Goal: Task Accomplishment & Management: Manage account settings

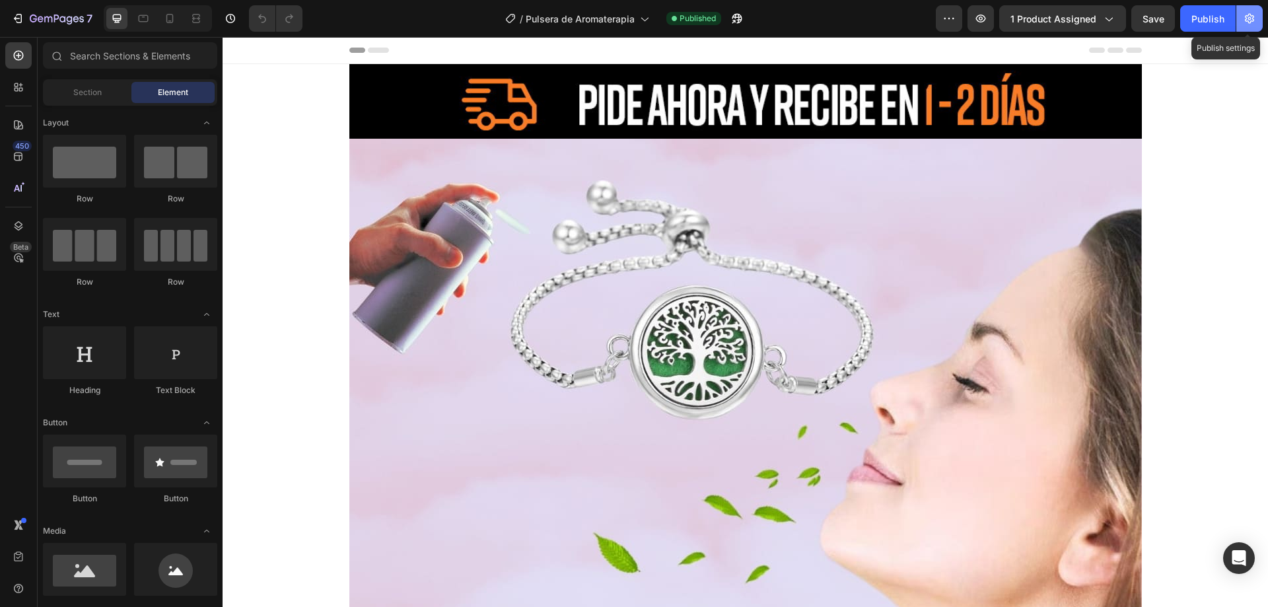
click at [1252, 17] on icon "button" at bounding box center [1248, 18] width 13 height 13
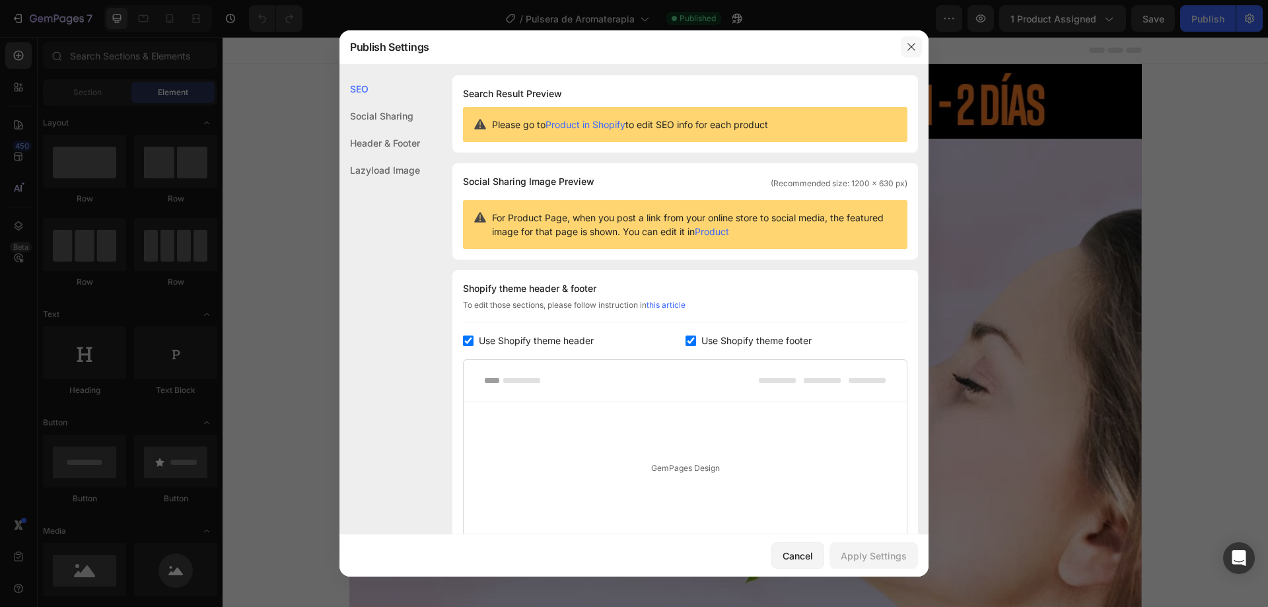
click at [908, 48] on icon "button" at bounding box center [911, 47] width 11 height 11
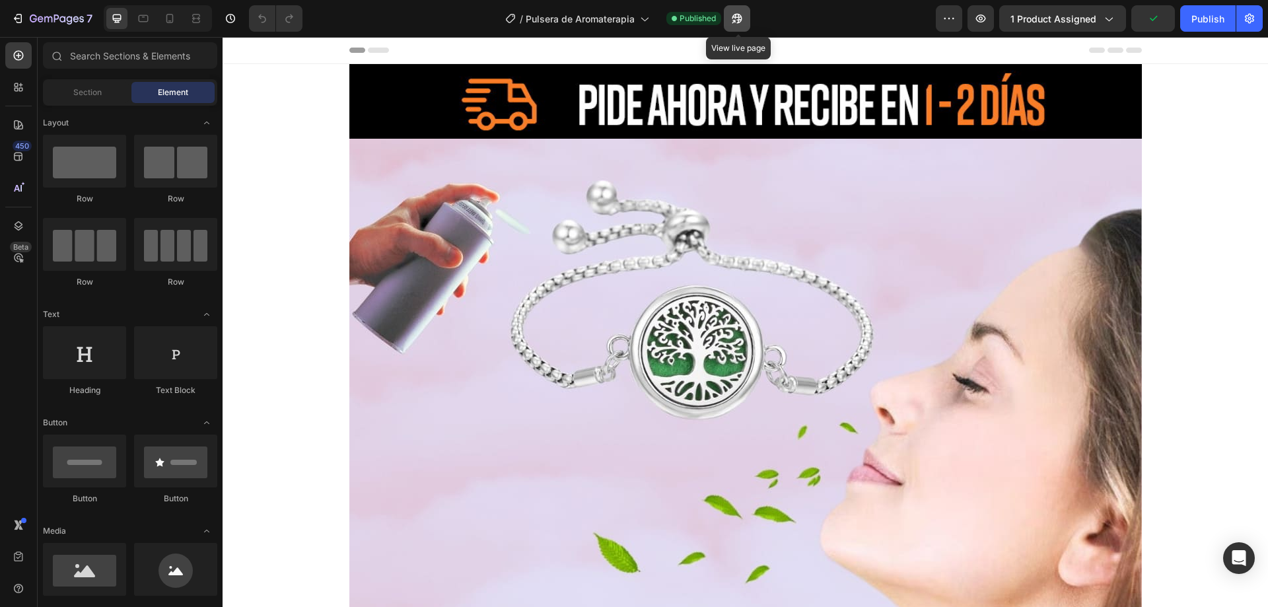
click at [743, 28] on button "button" at bounding box center [737, 18] width 26 height 26
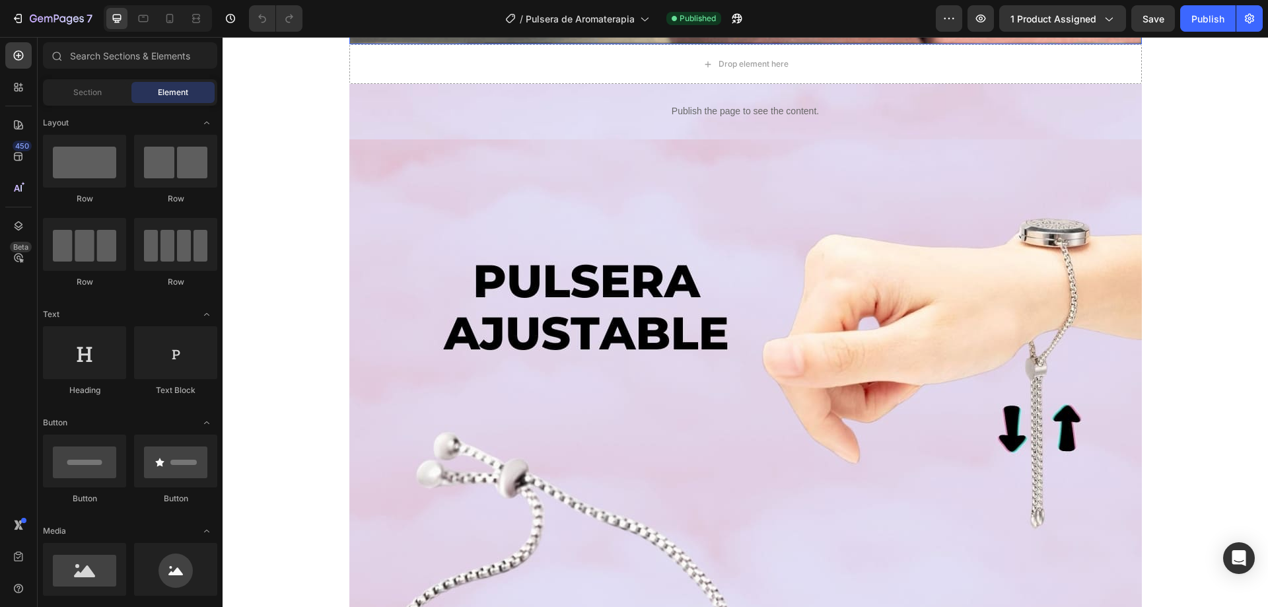
scroll to position [2155, 0]
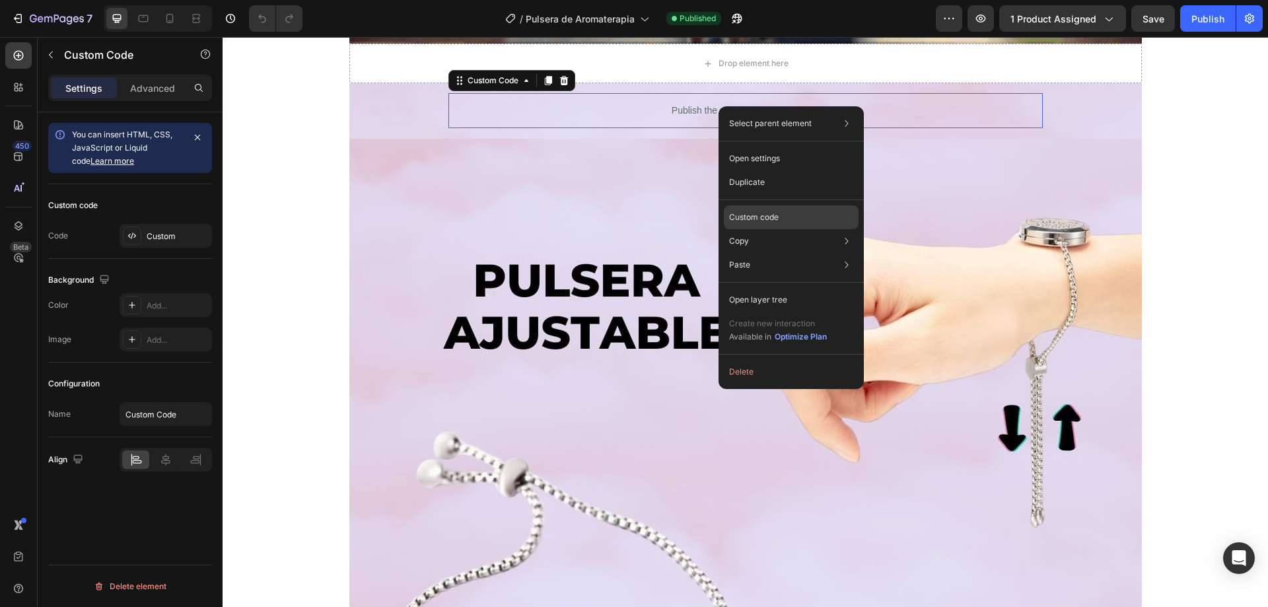
click at [776, 211] on p "Custom code" at bounding box center [754, 217] width 50 height 12
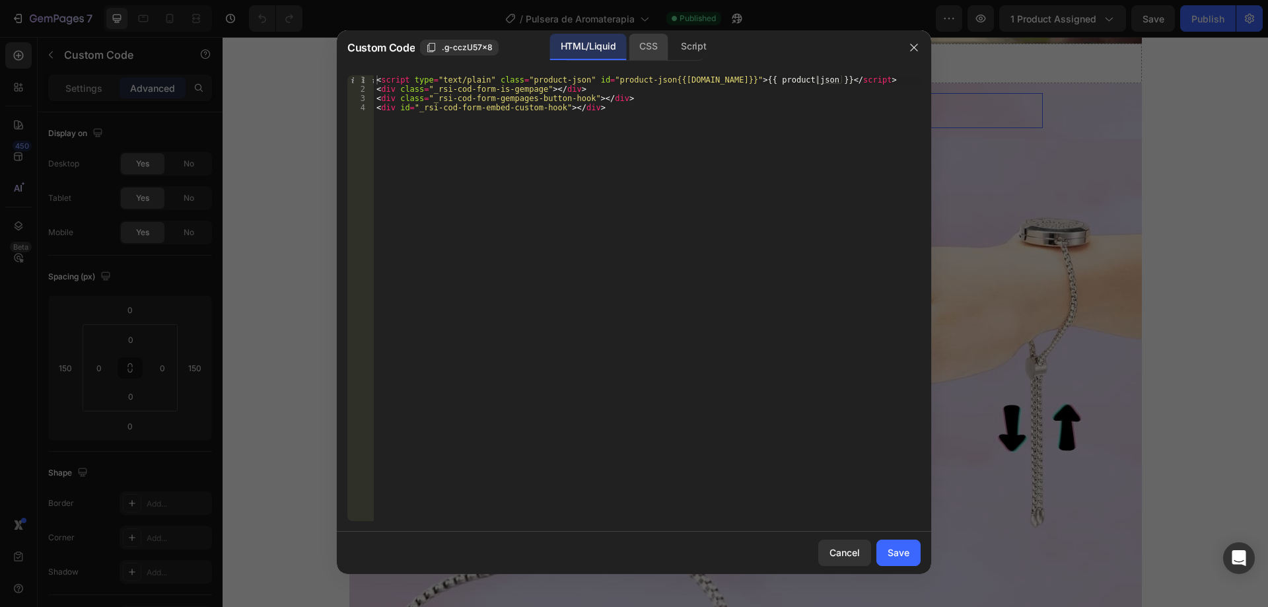
click at [631, 48] on div "CSS" at bounding box center [647, 47] width 39 height 26
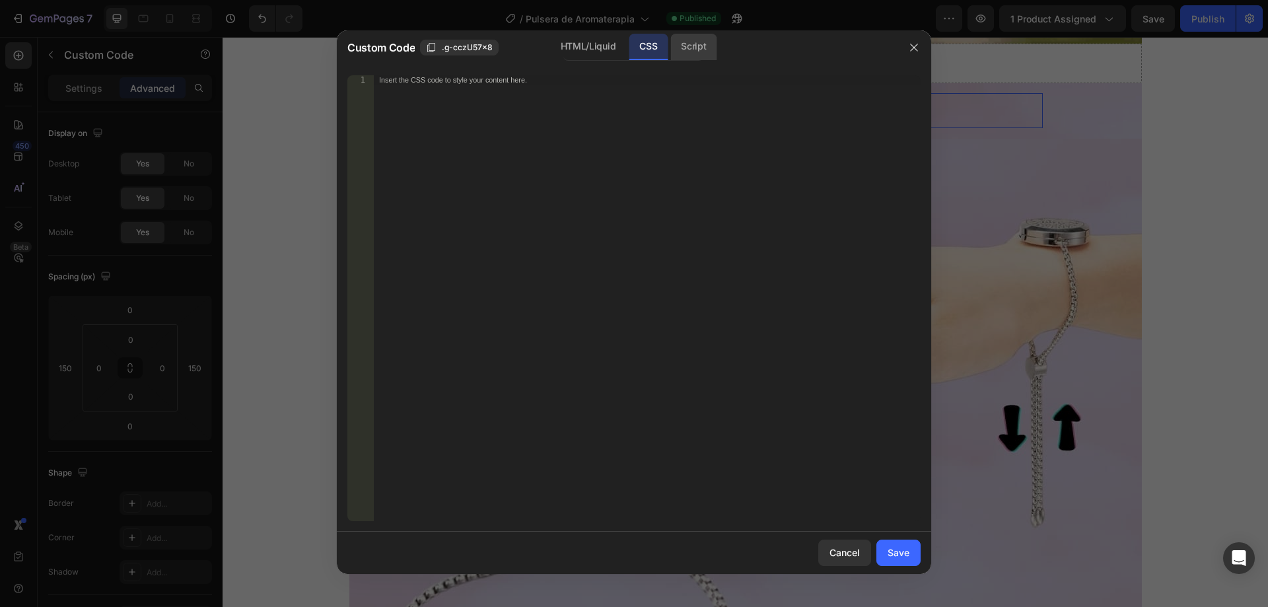
click at [687, 47] on div "Script" at bounding box center [693, 47] width 46 height 26
click at [909, 48] on icon "button" at bounding box center [913, 47] width 11 height 11
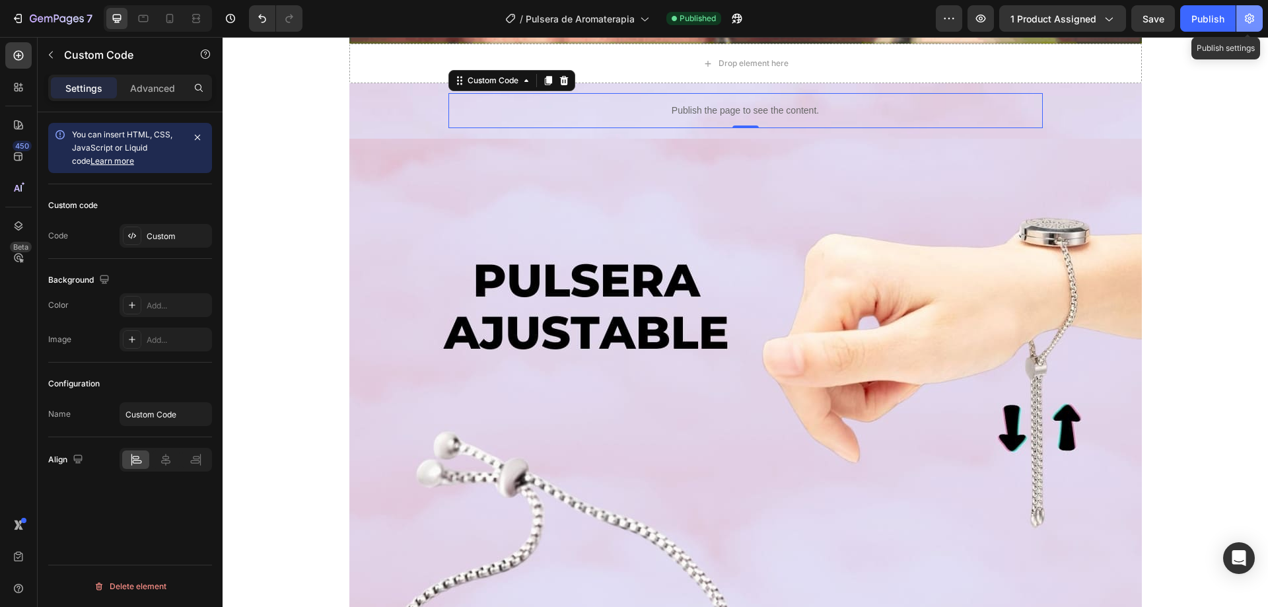
click at [1252, 18] on icon "button" at bounding box center [1248, 19] width 9 height 10
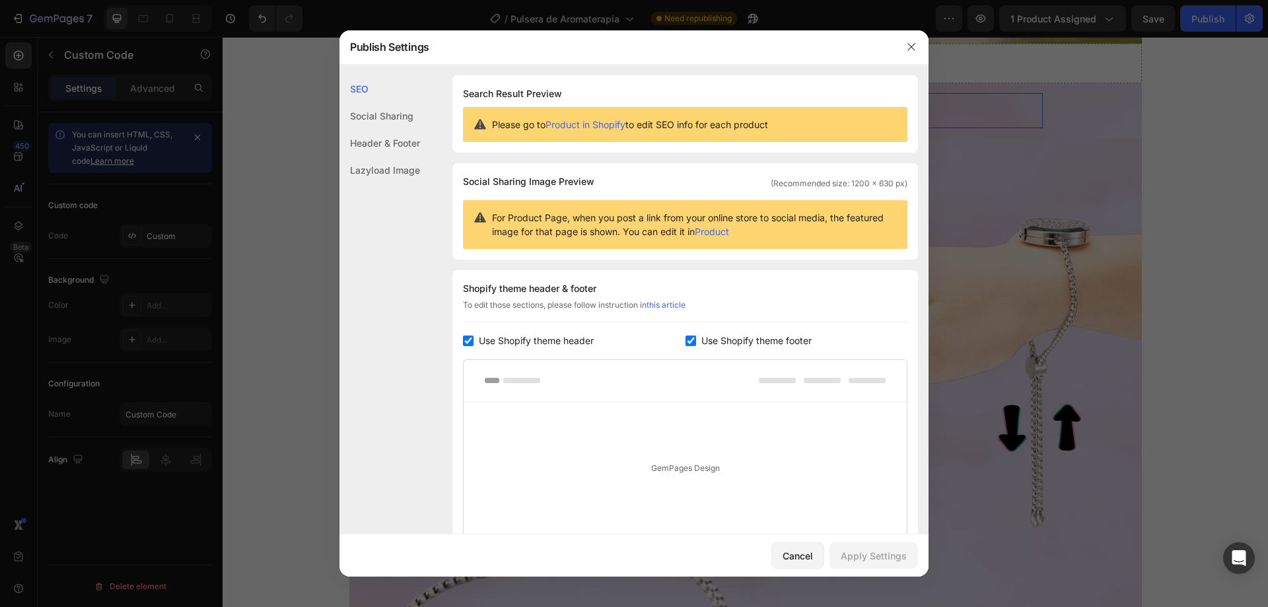
click at [504, 340] on span "Use Shopify theme header" at bounding box center [536, 341] width 115 height 16
checkbox input "false"
click at [755, 348] on span "Use Shopify theme footer" at bounding box center [756, 341] width 110 height 16
checkbox input "false"
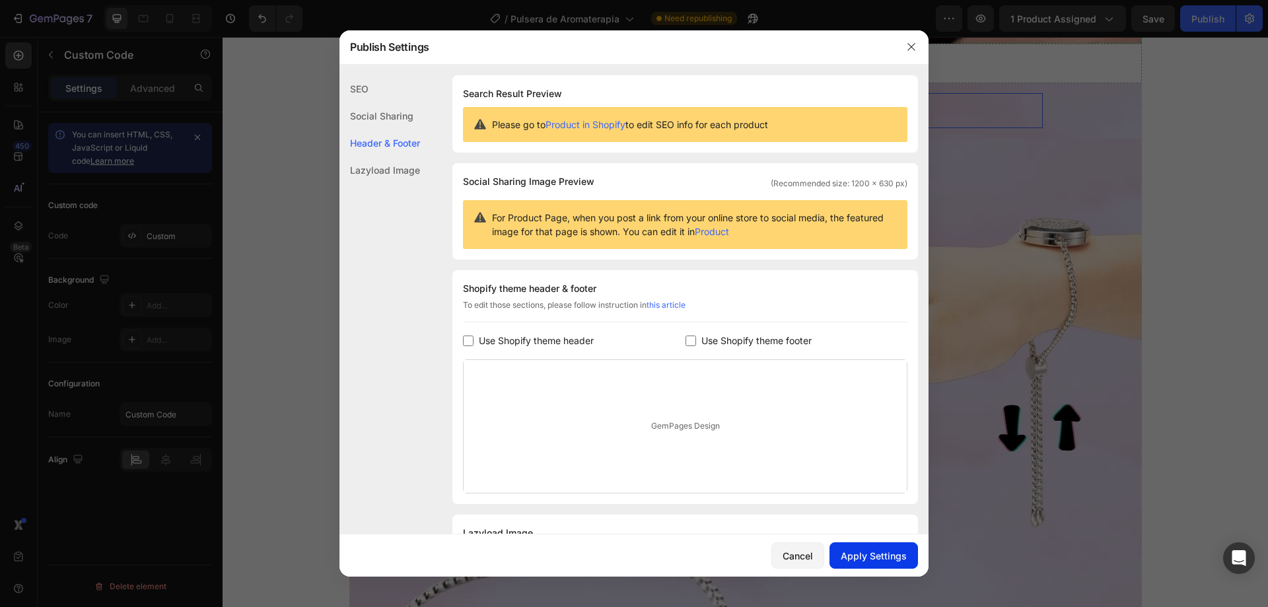
click at [877, 557] on div "Apply Settings" at bounding box center [873, 556] width 66 height 14
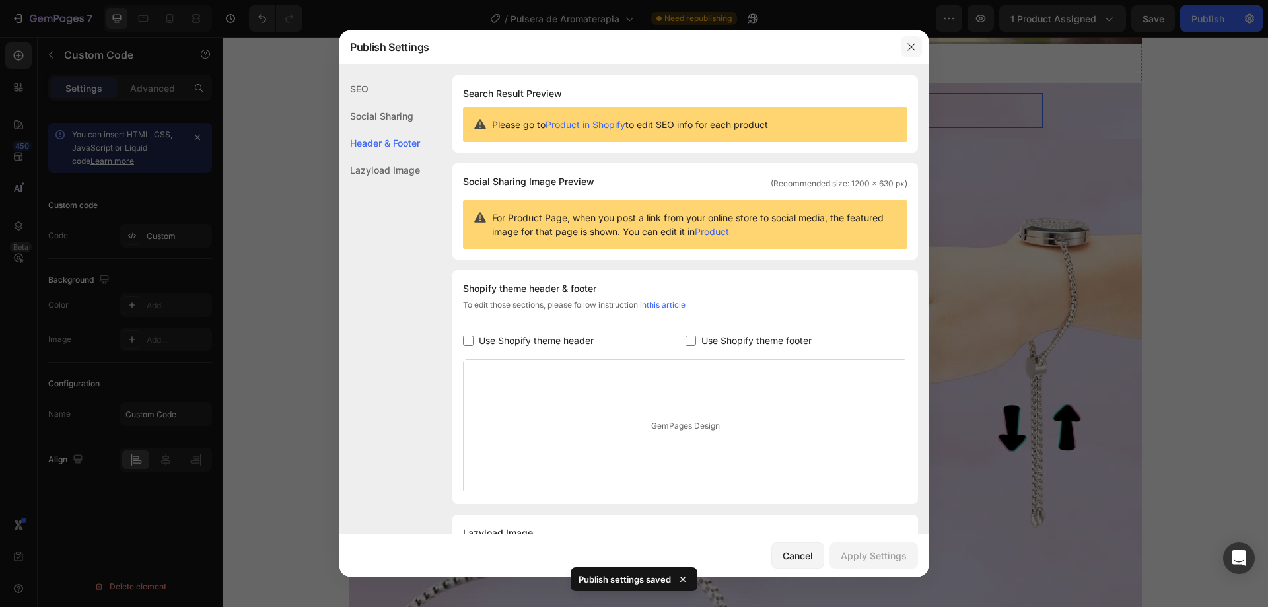
click at [908, 39] on button "button" at bounding box center [910, 46] width 21 height 21
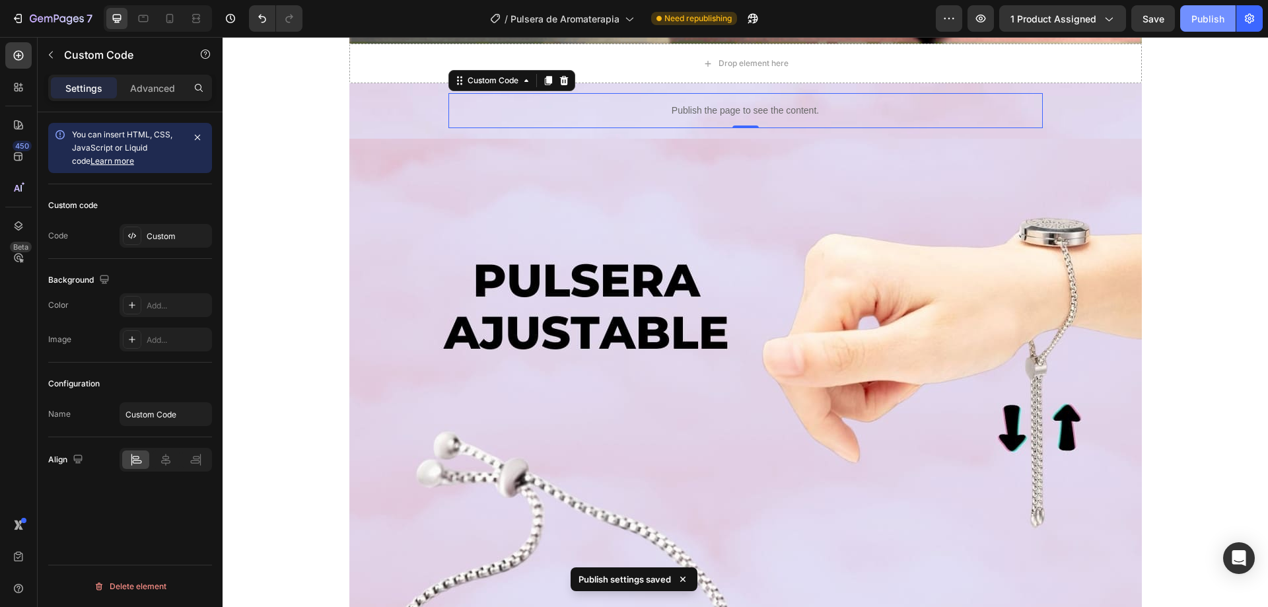
click at [1200, 20] on div "Publish" at bounding box center [1207, 19] width 33 height 14
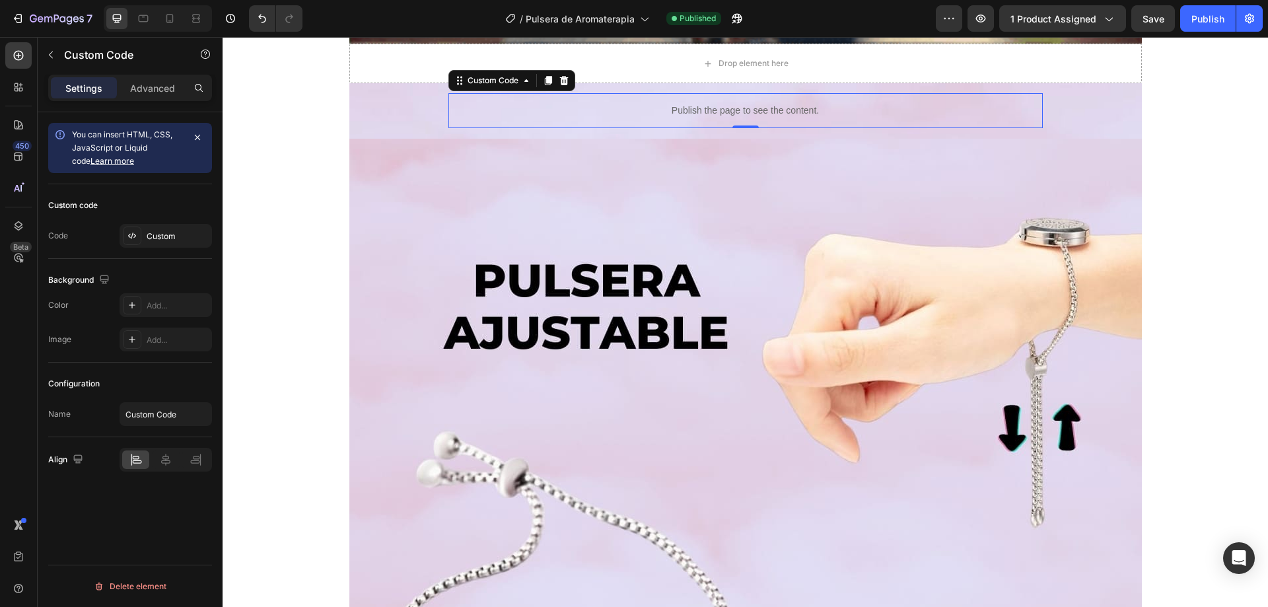
click at [1264, 15] on div "7 / Pulsera de Aromaterapia Published Preview 1 product assigned Save Publish" at bounding box center [634, 19] width 1268 height 38
click at [1255, 22] on icon "button" at bounding box center [1248, 18] width 13 height 13
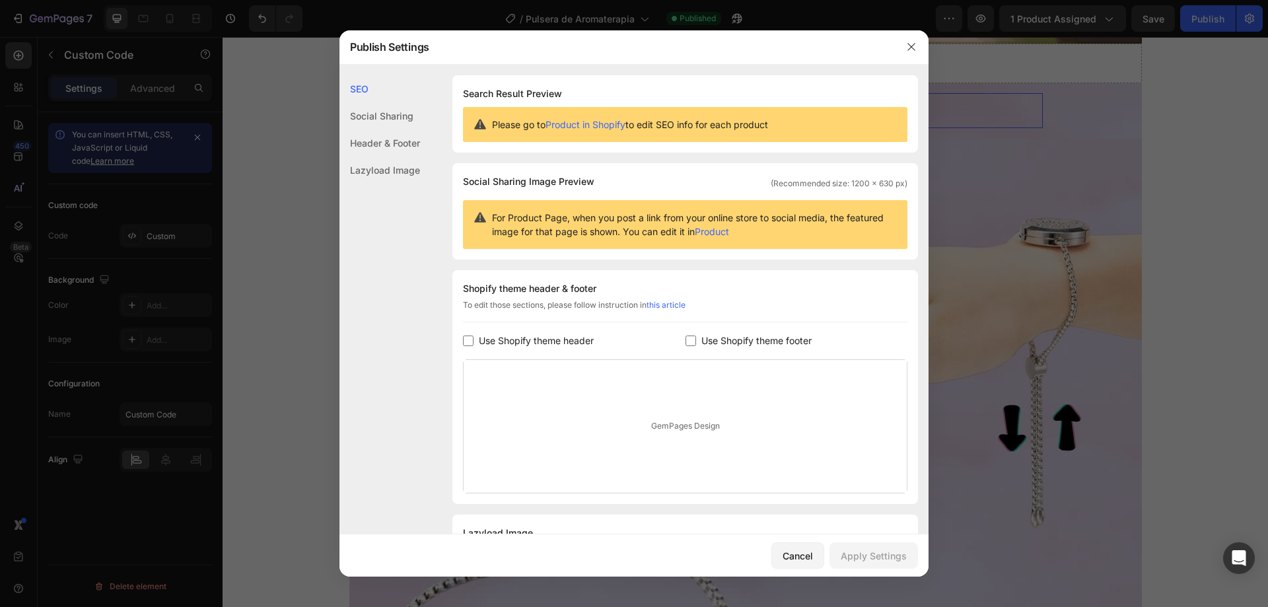
click at [607, 347] on div "Use Shopify theme header" at bounding box center [574, 341] width 222 height 16
checkbox input "true"
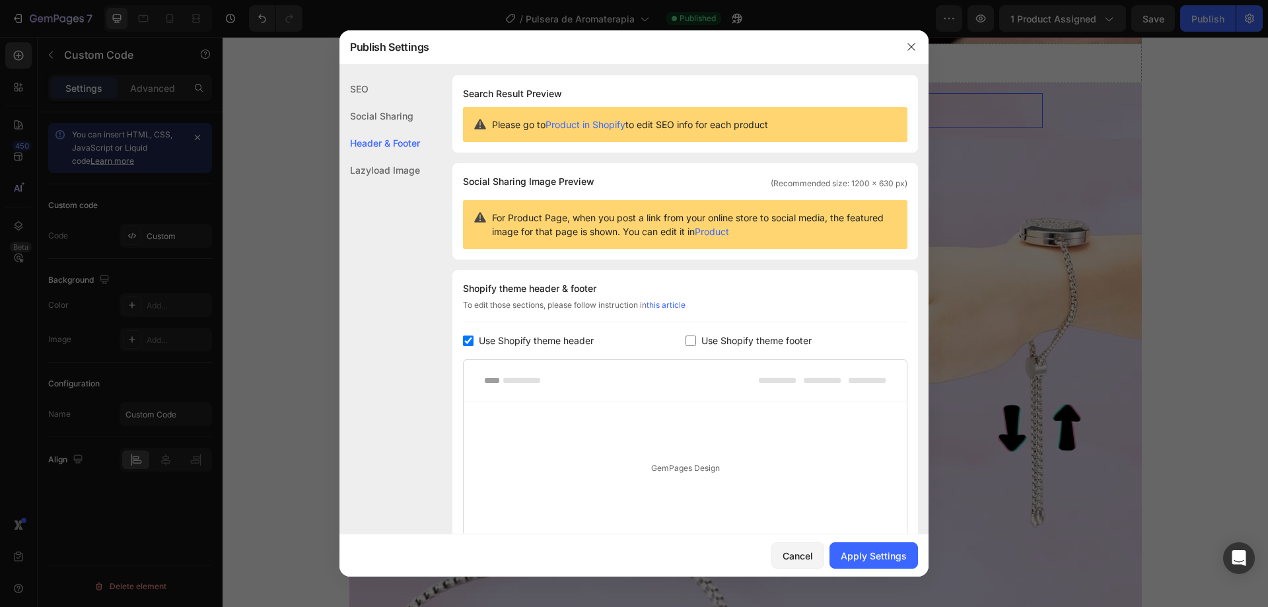
click at [703, 339] on span "Use Shopify theme footer" at bounding box center [756, 341] width 110 height 16
checkbox input "true"
click at [873, 555] on div "Apply Settings" at bounding box center [873, 556] width 66 height 14
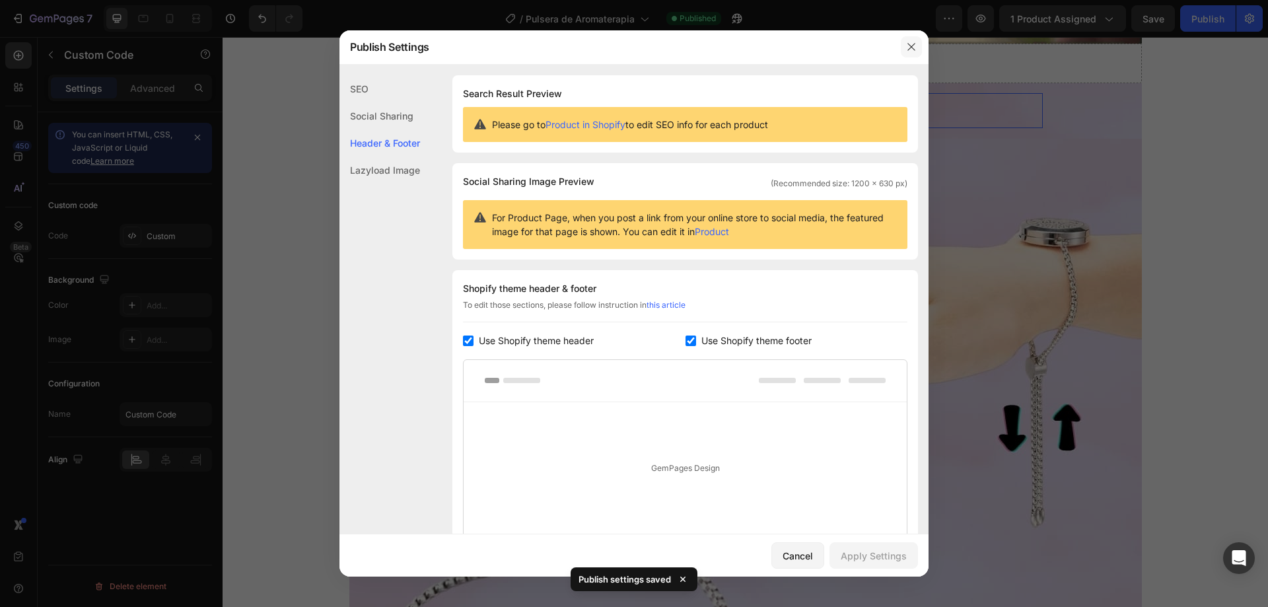
click at [912, 53] on button "button" at bounding box center [910, 46] width 21 height 21
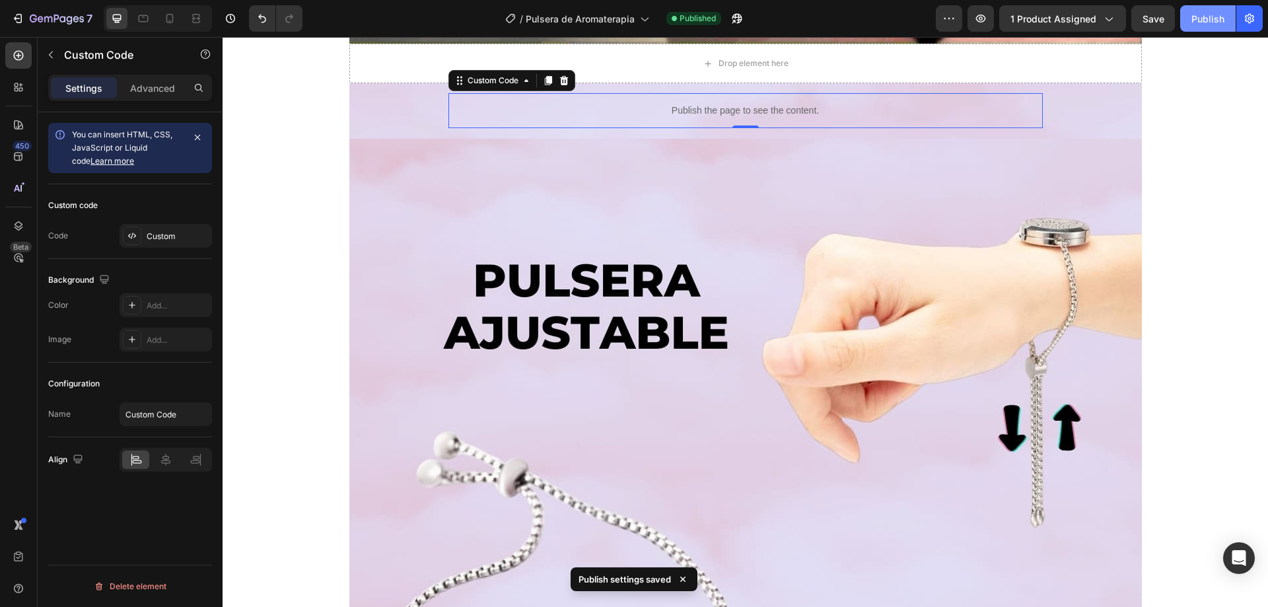
click at [1212, 19] on div "Publish" at bounding box center [1207, 19] width 33 height 14
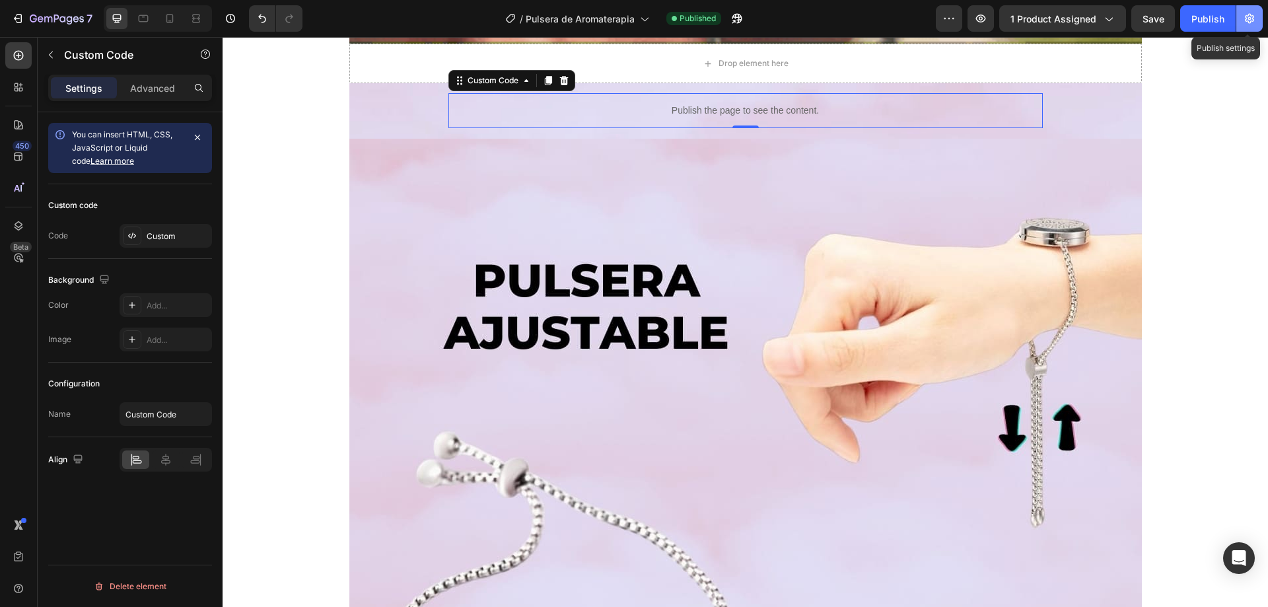
click at [1254, 16] on icon "button" at bounding box center [1248, 18] width 13 height 13
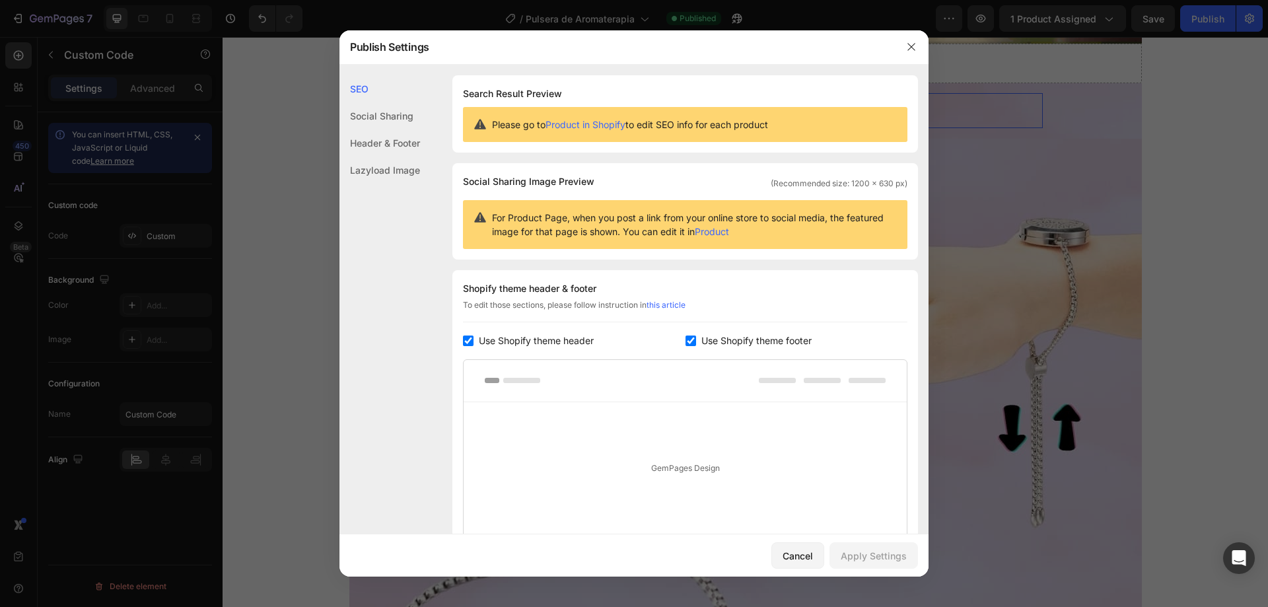
click at [554, 341] on span "Use Shopify theme header" at bounding box center [536, 341] width 115 height 16
checkbox input "false"
click at [719, 339] on span "Use Shopify theme footer" at bounding box center [756, 341] width 110 height 16
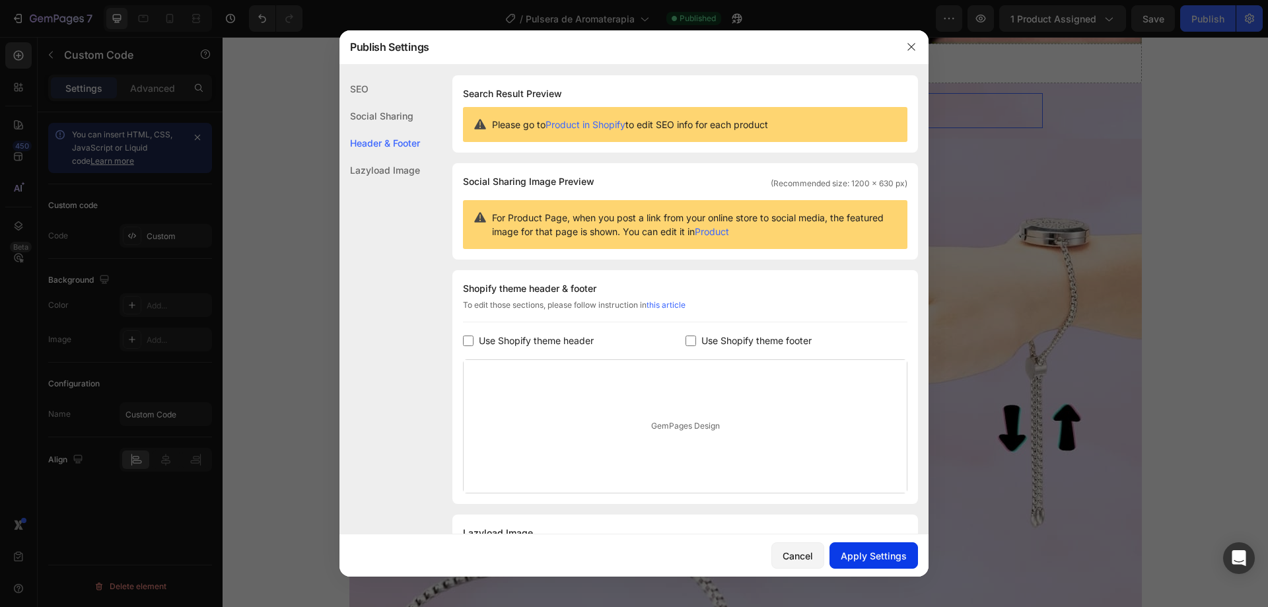
click at [889, 551] on div "Apply Settings" at bounding box center [873, 556] width 66 height 14
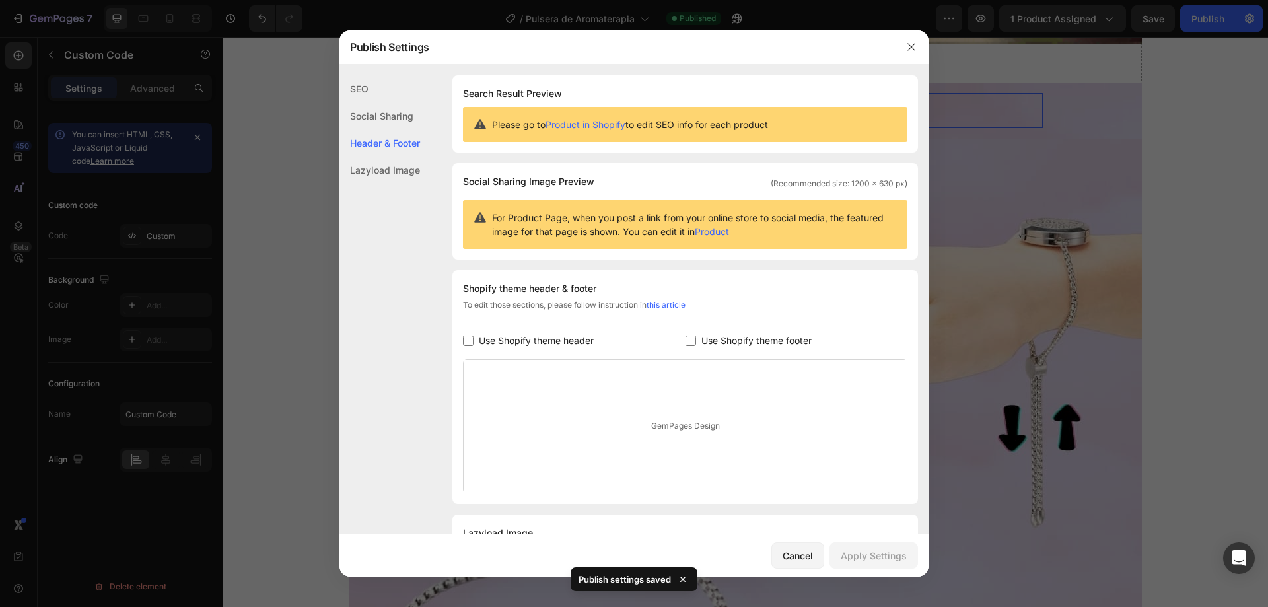
click at [733, 336] on span "Use Shopify theme footer" at bounding box center [756, 341] width 110 height 16
checkbox input "true"
click at [864, 559] on div "Apply Settings" at bounding box center [873, 556] width 66 height 14
click at [913, 52] on icon "button" at bounding box center [911, 47] width 11 height 11
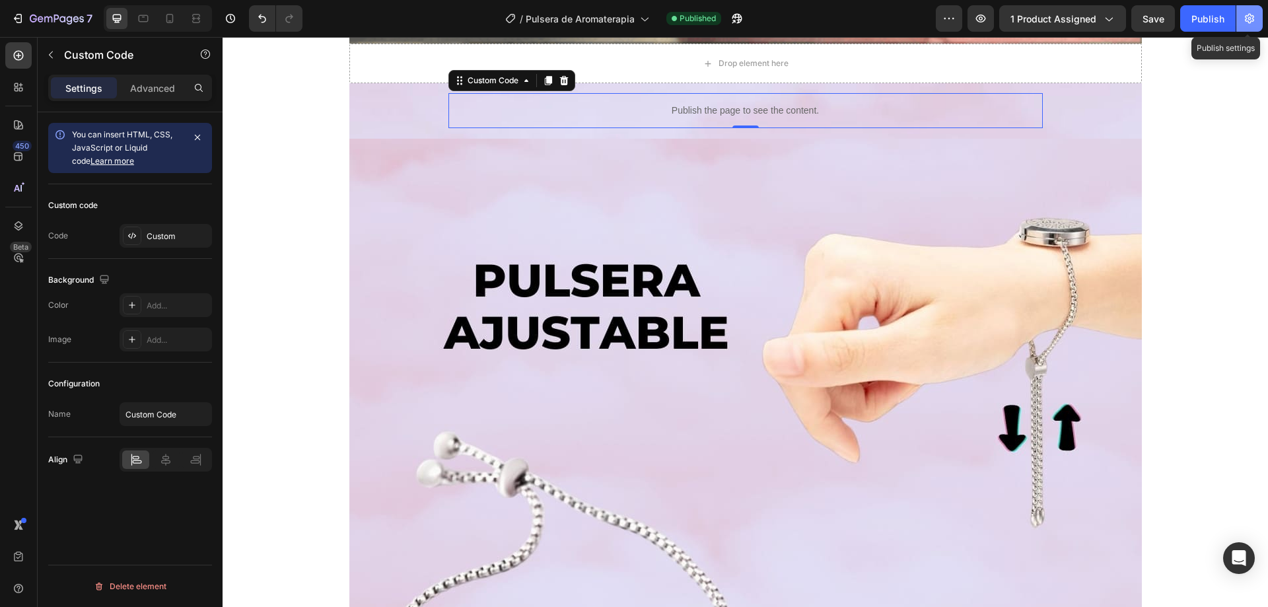
click at [1251, 30] on button "button" at bounding box center [1249, 18] width 26 height 26
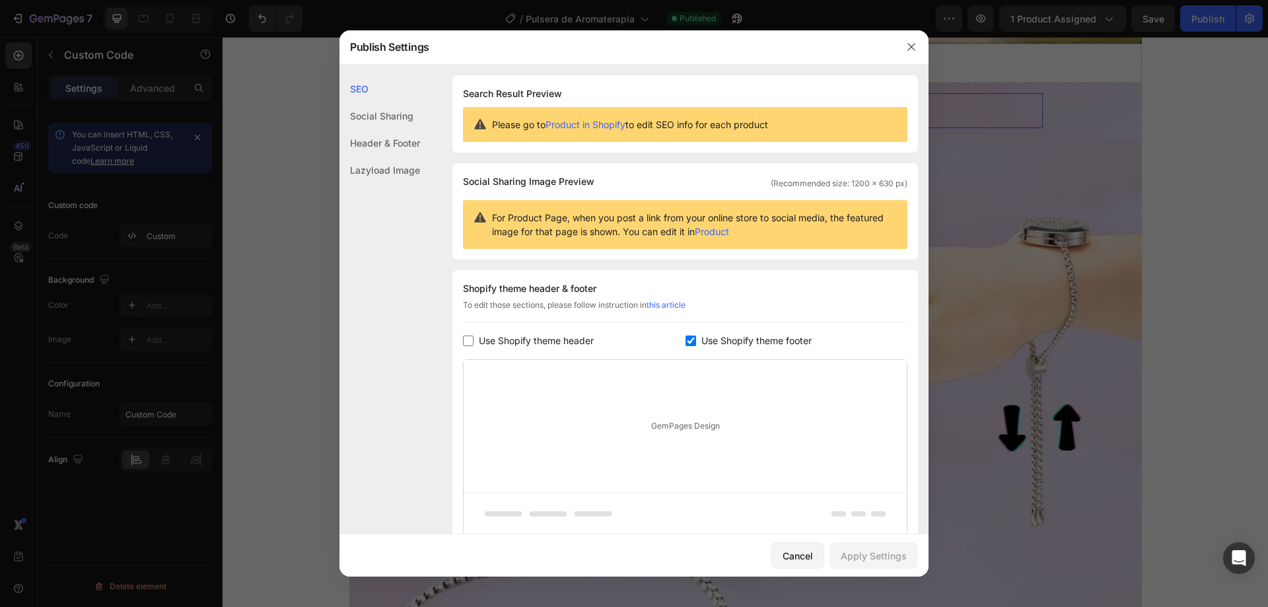
click at [555, 345] on span "Use Shopify theme header" at bounding box center [536, 341] width 115 height 16
checkbox input "true"
click at [706, 337] on span "Use Shopify theme footer" at bounding box center [756, 341] width 110 height 16
click at [891, 557] on div "Apply Settings" at bounding box center [873, 556] width 66 height 14
click at [711, 345] on span "Use Shopify theme footer" at bounding box center [756, 341] width 110 height 16
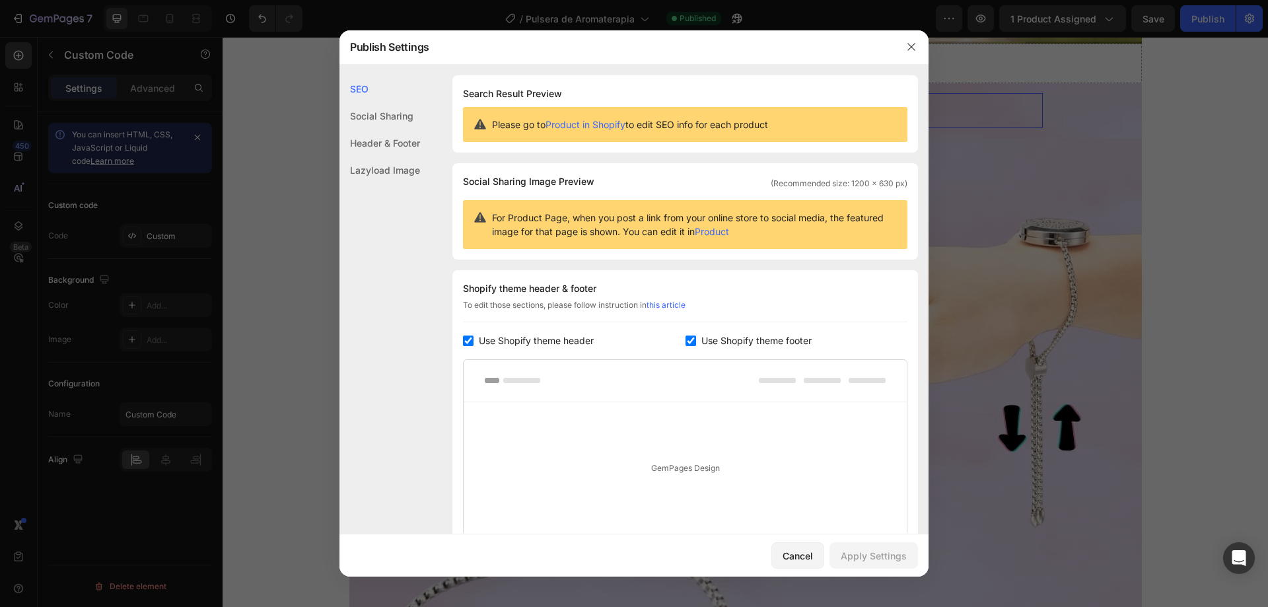
checkbox input "true"
click at [520, 330] on div "Shopify theme header & footer To edit those sections, please follow instruction…" at bounding box center [684, 429] width 465 height 318
click at [529, 344] on span "Use Shopify theme header" at bounding box center [536, 341] width 115 height 16
checkbox input "false"
click at [745, 341] on span "Use Shopify theme footer" at bounding box center [756, 341] width 110 height 16
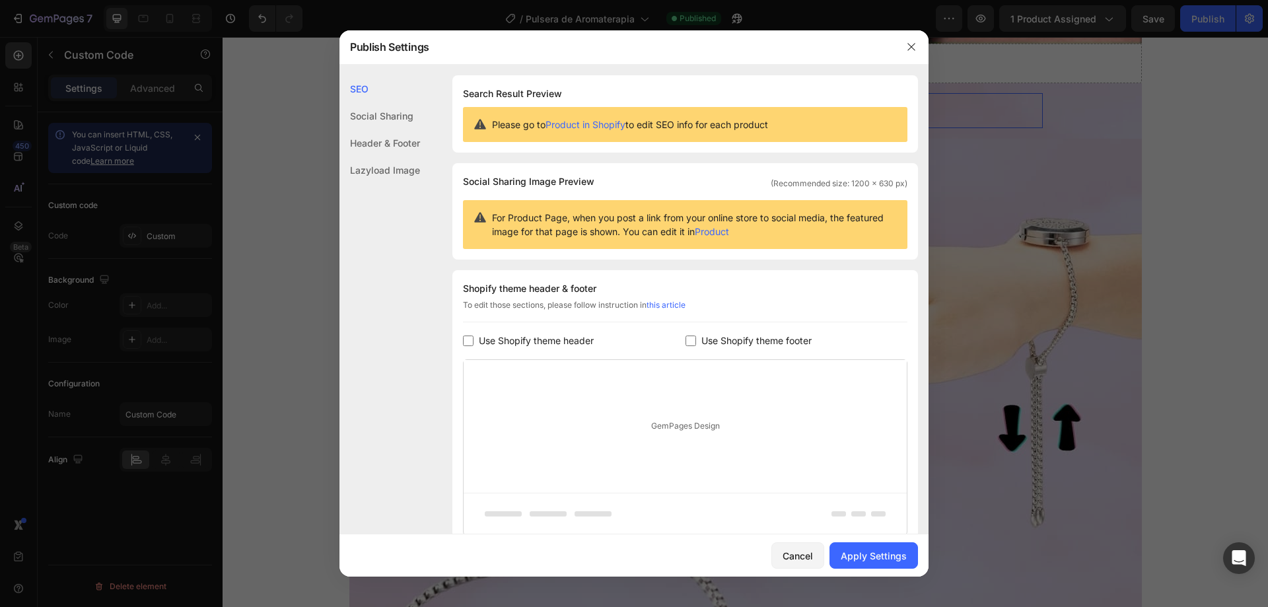
checkbox input "false"
click at [875, 546] on button "Apply Settings" at bounding box center [873, 555] width 88 height 26
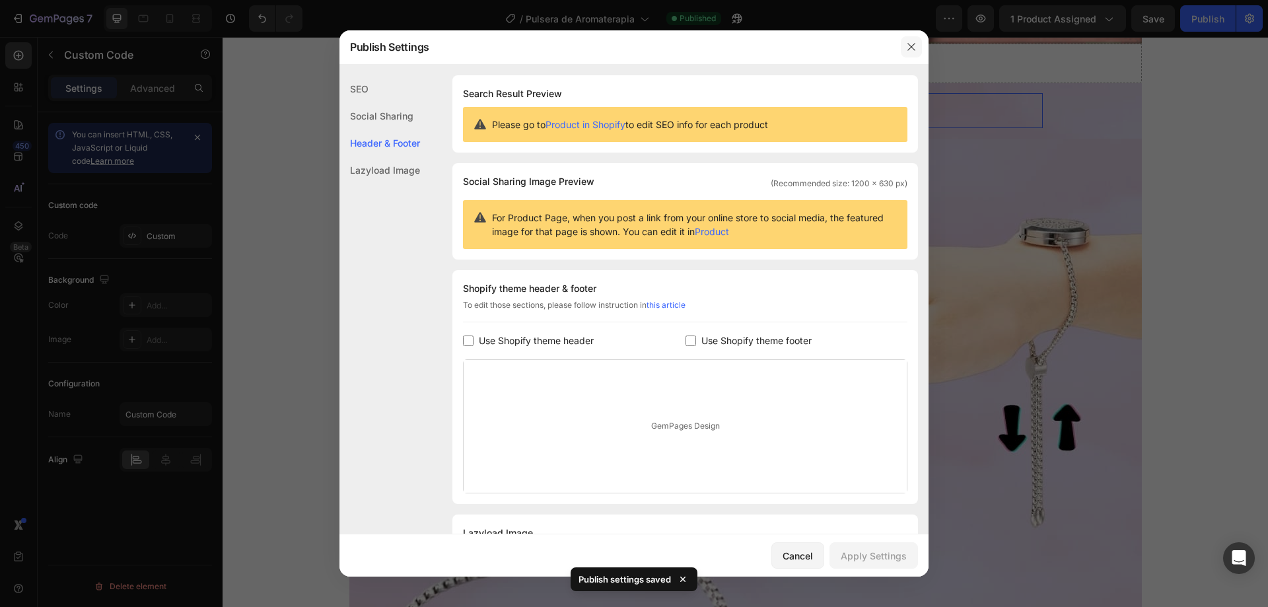
drag, startPoint x: 914, startPoint y: 49, endPoint x: 918, endPoint y: 4, distance: 45.0
click at [914, 49] on icon "button" at bounding box center [911, 47] width 11 height 11
